Goal: Task Accomplishment & Management: Use online tool/utility

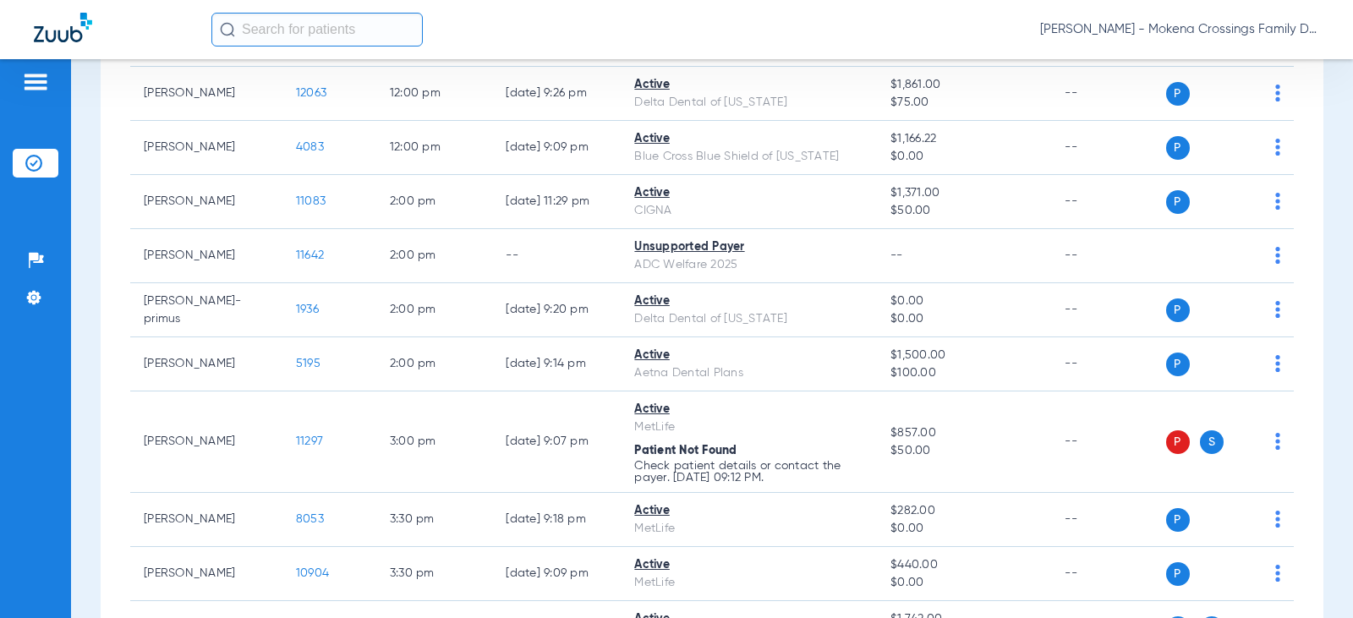
scroll to position [845, 0]
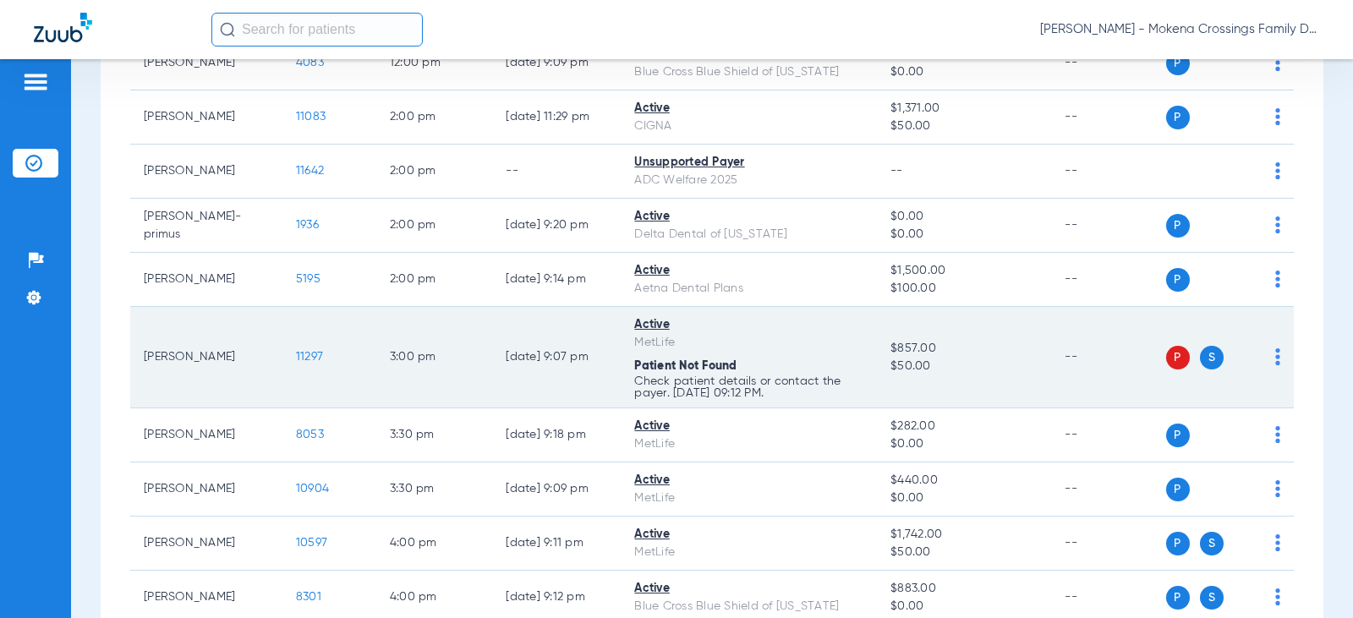
click at [303, 364] on td "11297" at bounding box center [329, 357] width 94 height 101
click at [302, 353] on span "11297" at bounding box center [309, 357] width 27 height 12
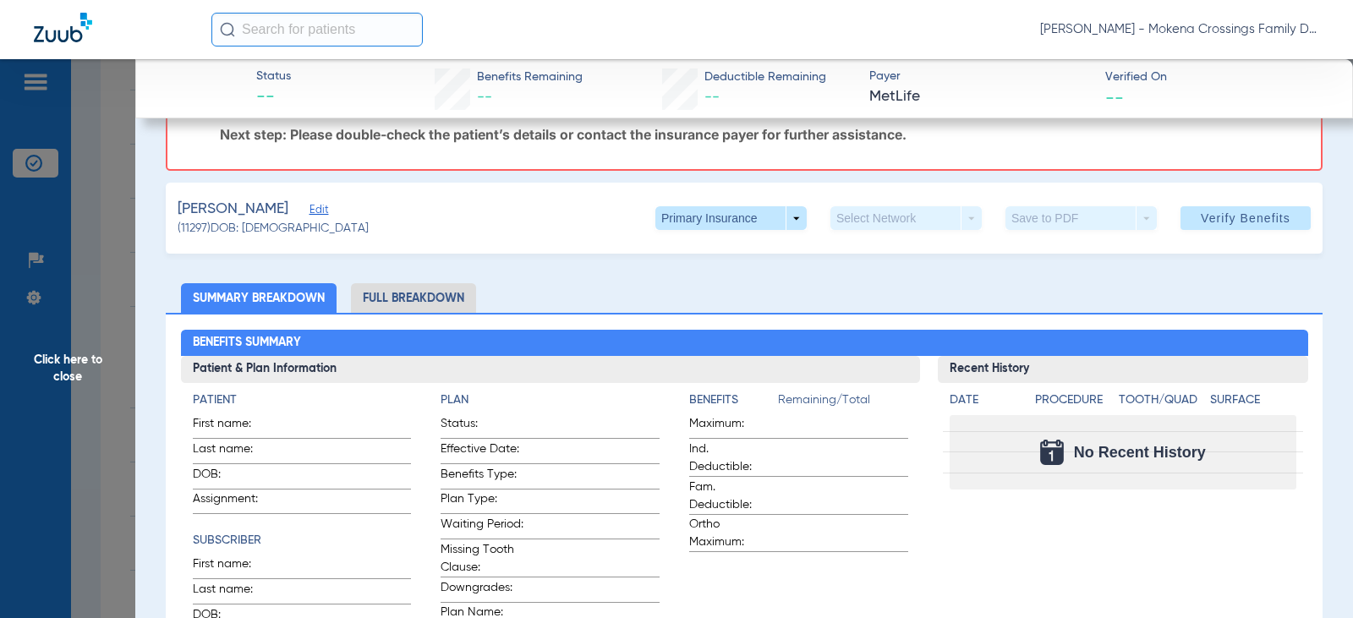
scroll to position [0, 0]
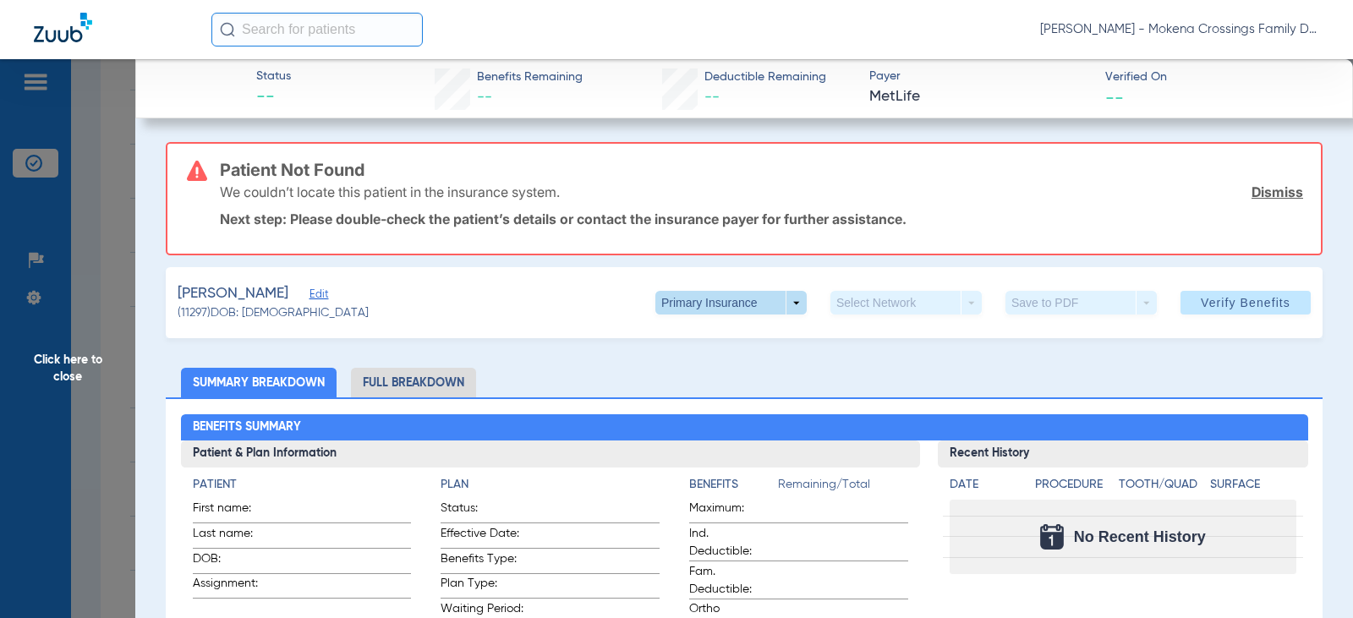
click at [778, 308] on span at bounding box center [730, 303] width 151 height 24
click at [731, 369] on span "Secondary Insurance" at bounding box center [713, 370] width 112 height 12
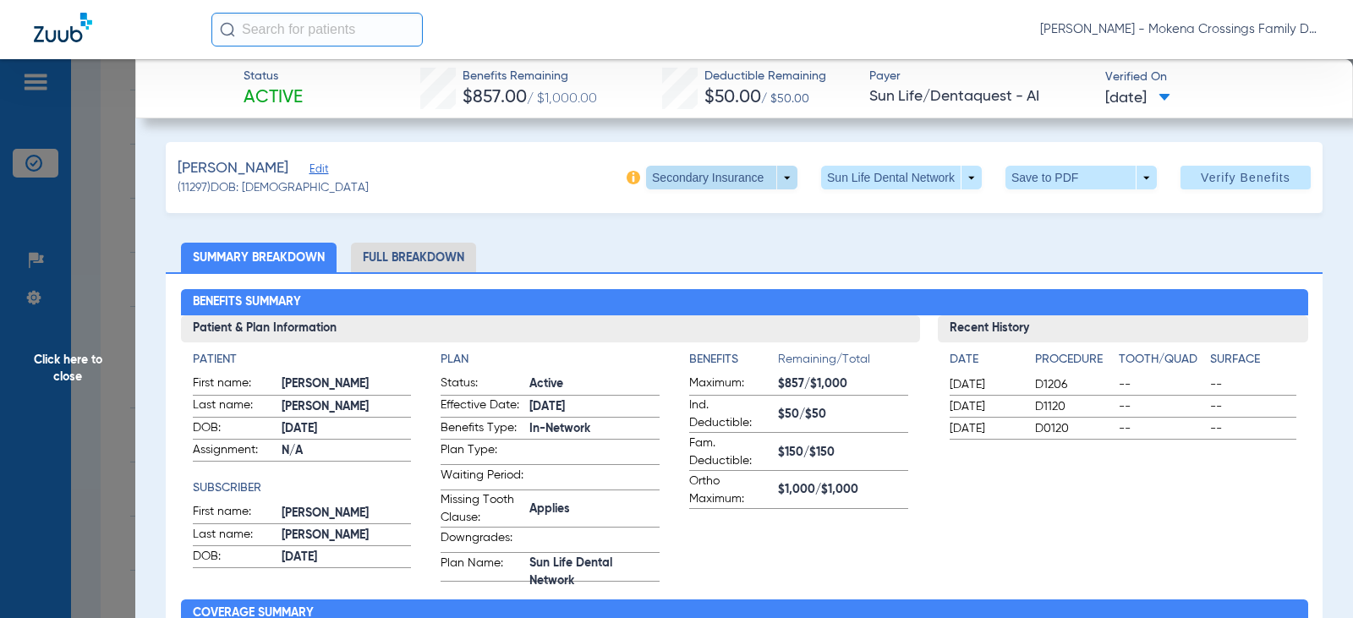
click at [750, 175] on span at bounding box center [721, 178] width 151 height 24
click at [724, 211] on span "Primary Insurance" at bounding box center [704, 211] width 112 height 12
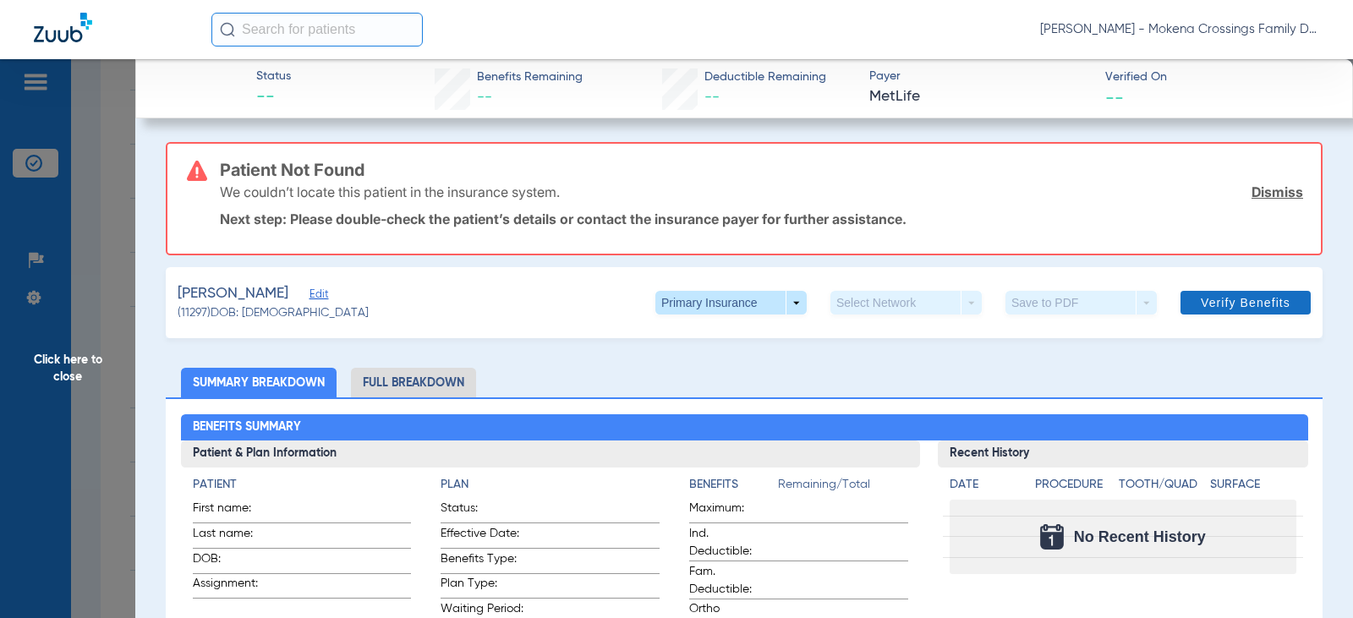
click at [1207, 305] on span "Verify Benefits" at bounding box center [1246, 303] width 90 height 14
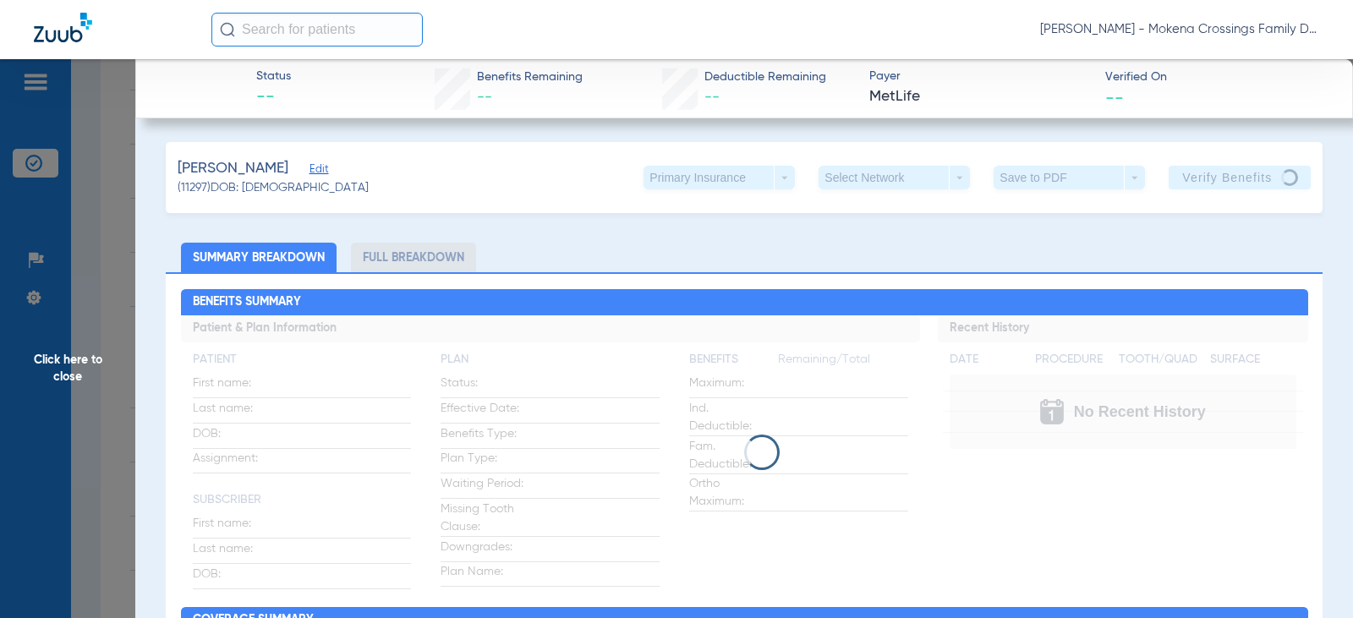
click at [69, 374] on span "Click here to close" at bounding box center [67, 368] width 135 height 618
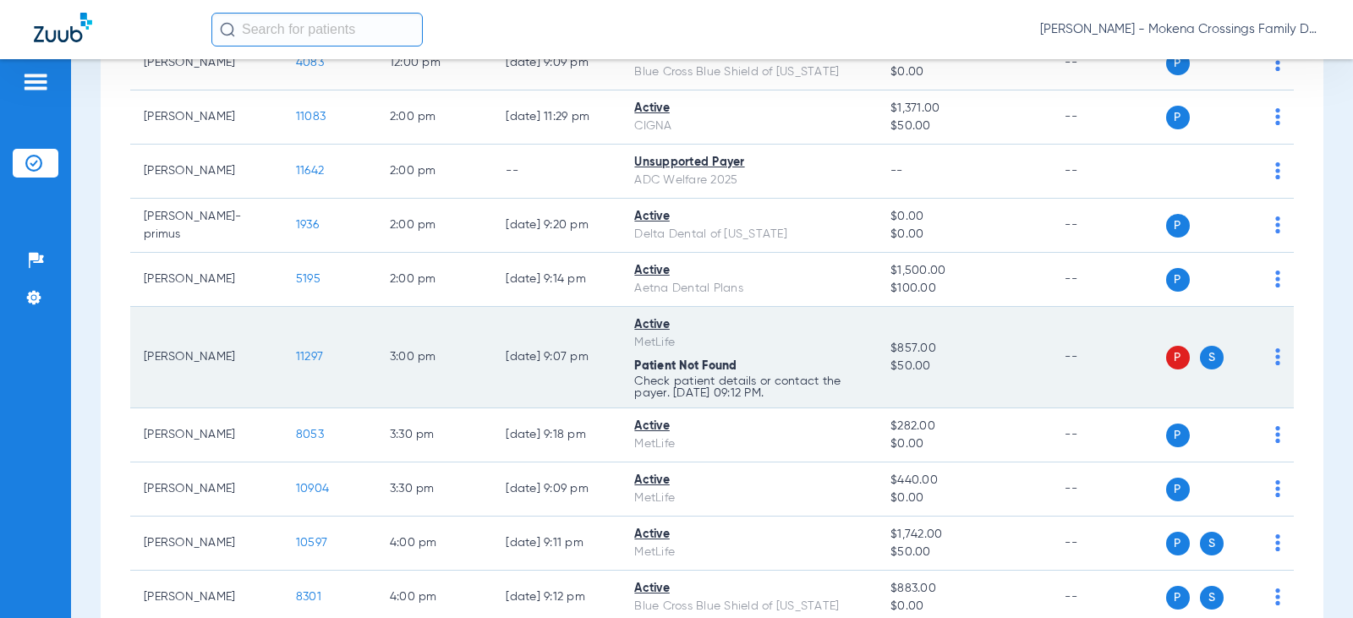
click at [296, 358] on span "11297" at bounding box center [309, 357] width 27 height 12
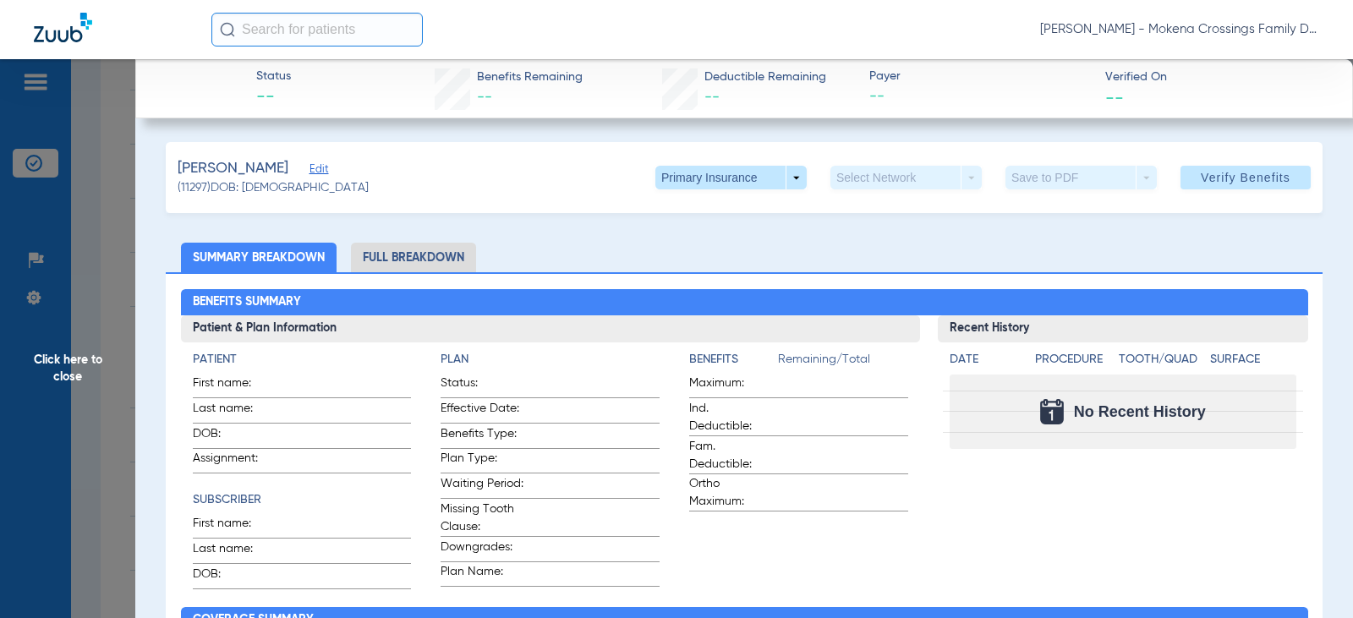
click at [104, 305] on span "Click here to close" at bounding box center [67, 368] width 135 height 618
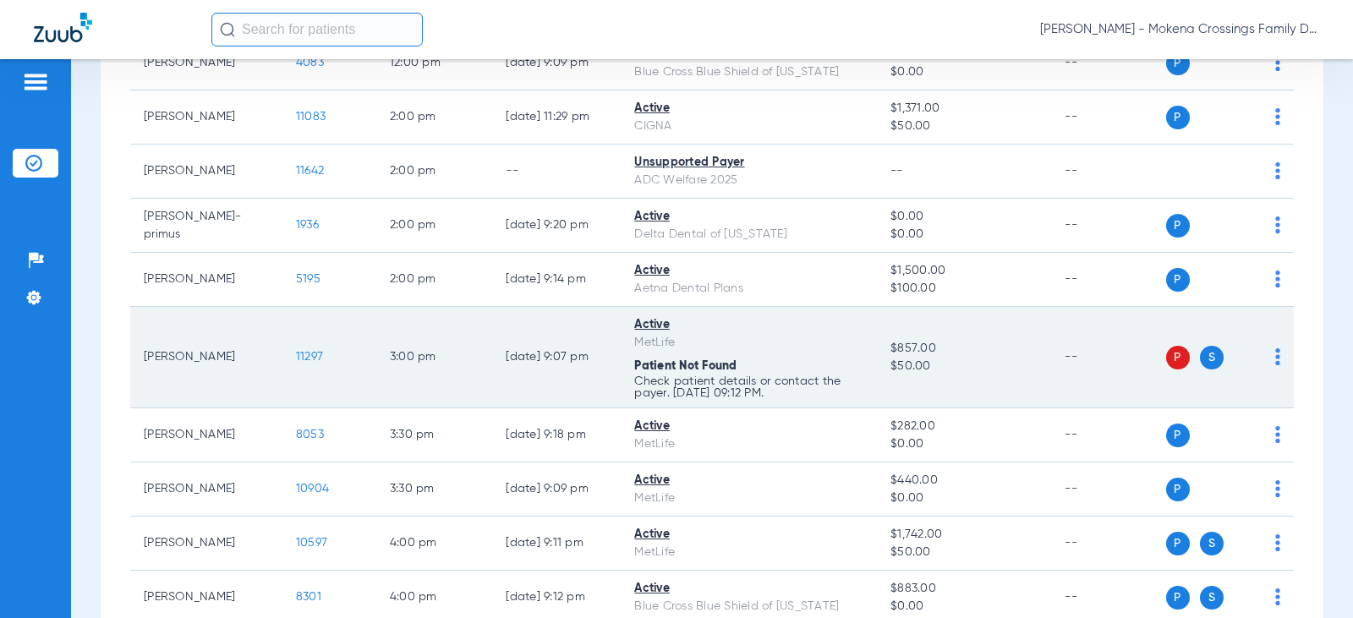
click at [1275, 352] on img at bounding box center [1277, 356] width 5 height 17
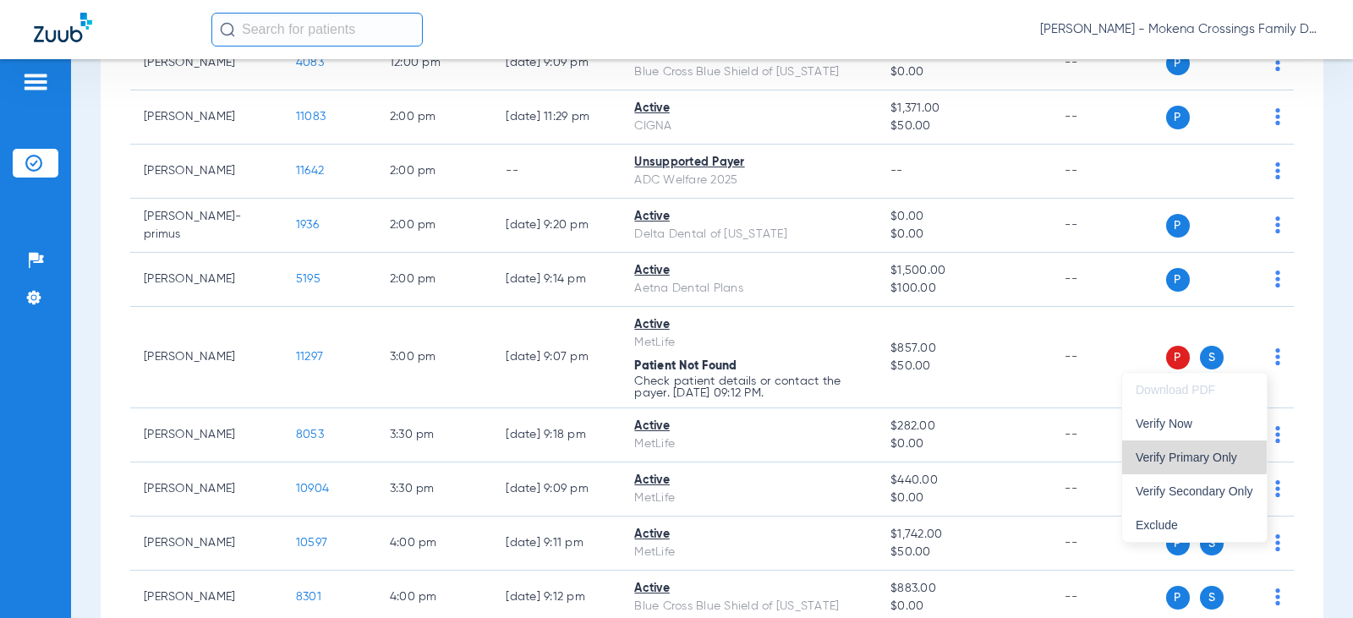
click at [1190, 456] on span "Verify Primary Only" at bounding box center [1194, 457] width 118 height 12
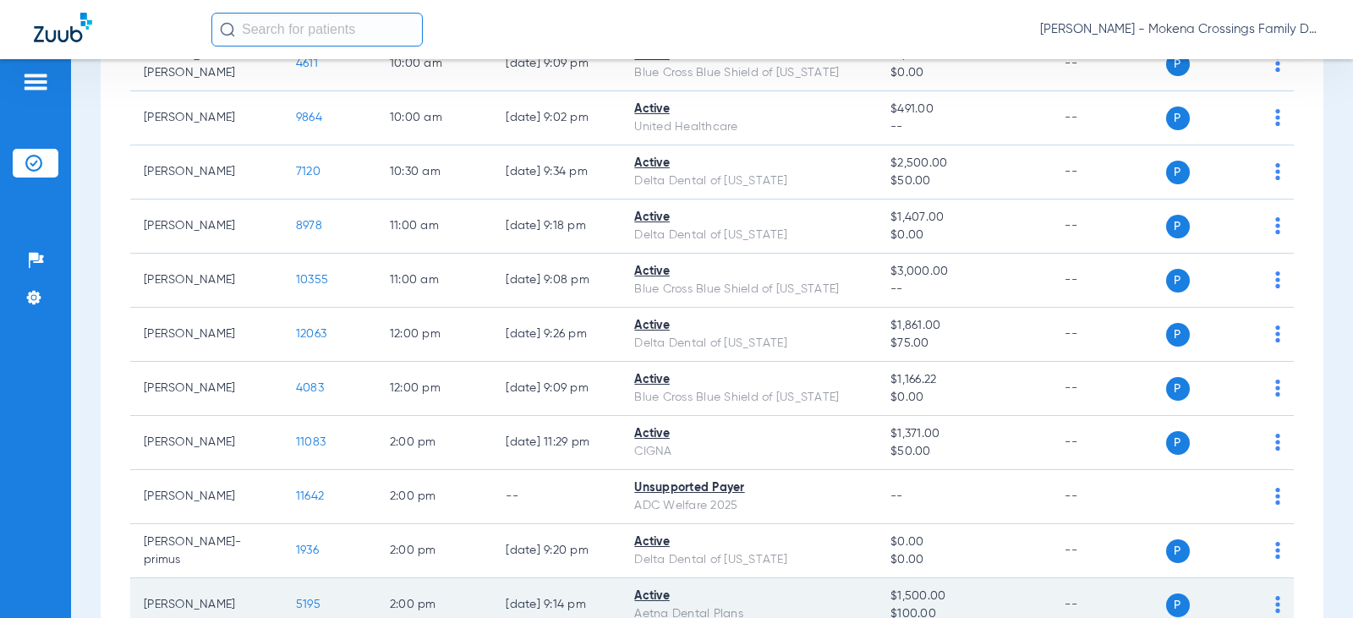
scroll to position [761, 0]
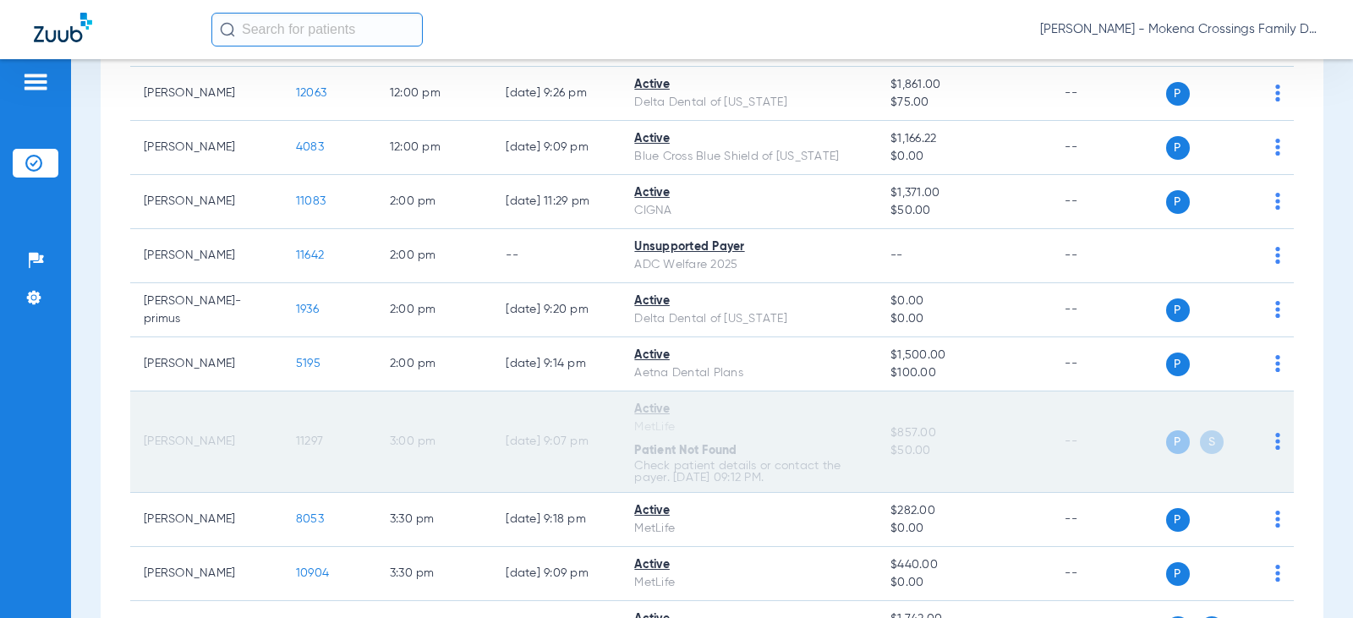
click at [302, 438] on span "11297" at bounding box center [309, 441] width 27 height 12
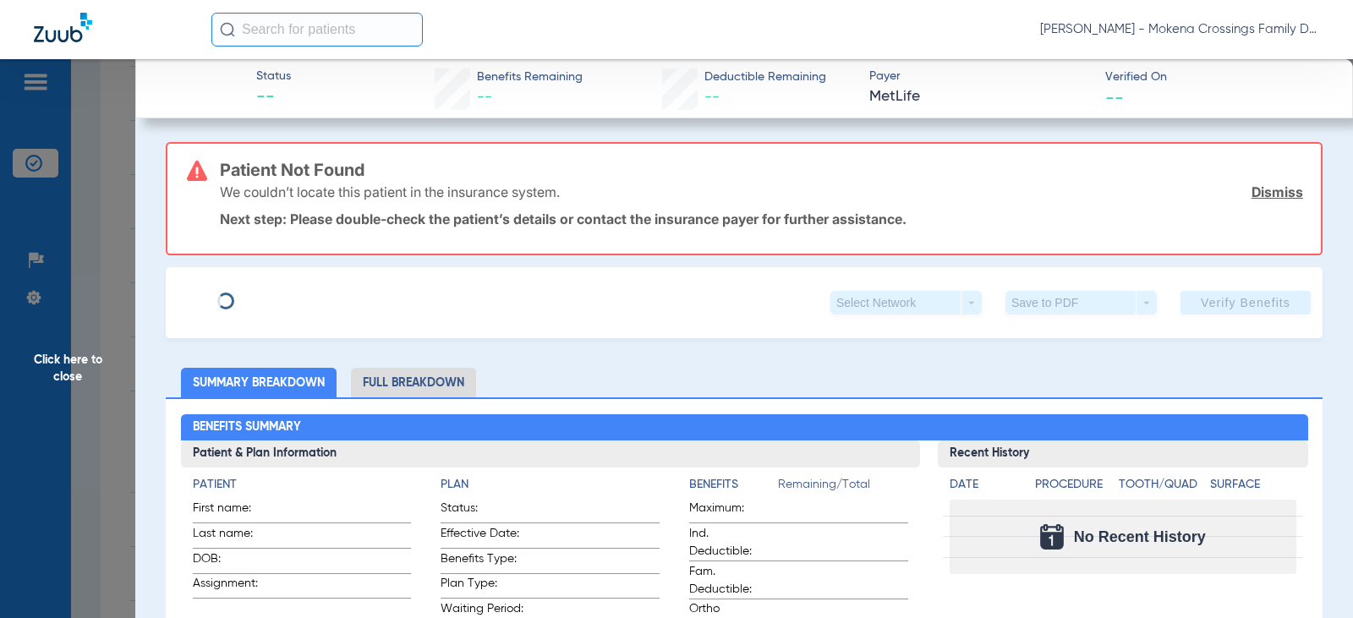
click at [115, 287] on span "Click here to close" at bounding box center [67, 368] width 135 height 618
